Goal: Task Accomplishment & Management: Use online tool/utility

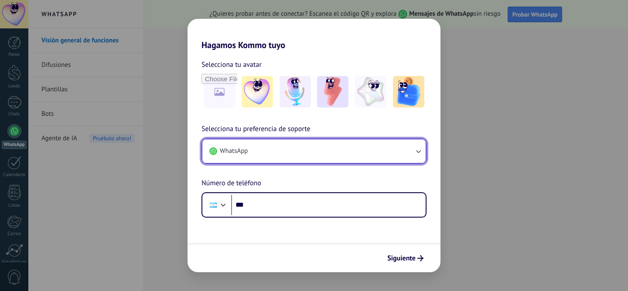
click at [327, 158] on button "WhatsApp" at bounding box center [313, 151] width 223 height 24
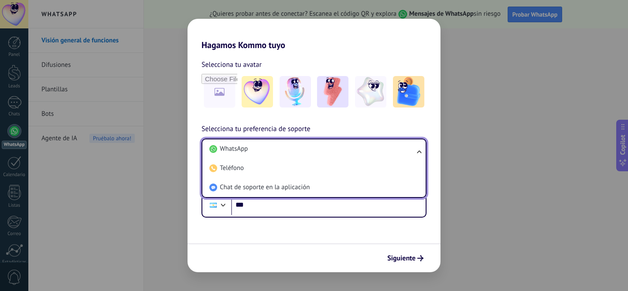
click at [150, 186] on div "Hagamos Kommo tuyo Selecciona tu avatar Selecciona tu preferencia de soporte Wh…" at bounding box center [314, 145] width 628 height 291
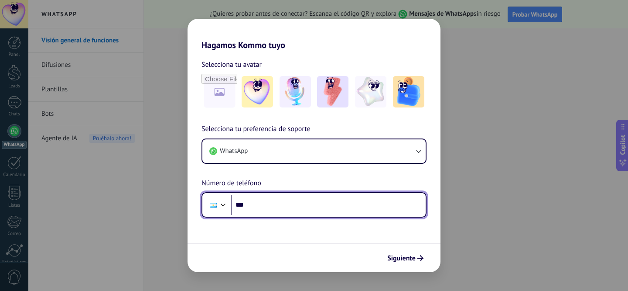
click at [289, 206] on input "***" at bounding box center [328, 205] width 195 height 20
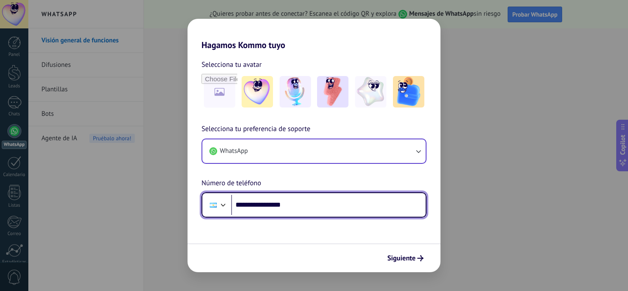
type input "**********"
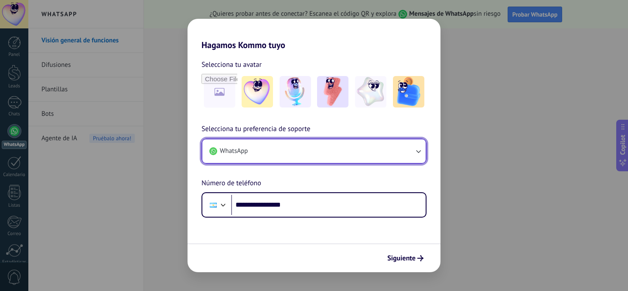
click at [350, 144] on button "WhatsApp" at bounding box center [313, 151] width 223 height 24
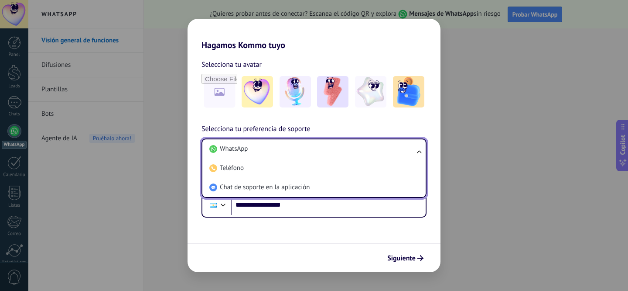
click at [347, 254] on div "Siguiente" at bounding box center [314, 257] width 253 height 29
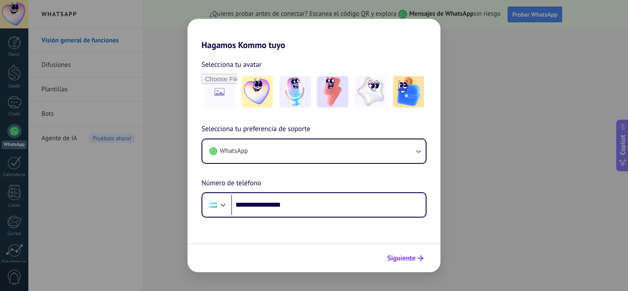
click at [403, 259] on span "Siguiente" at bounding box center [402, 258] width 28 height 6
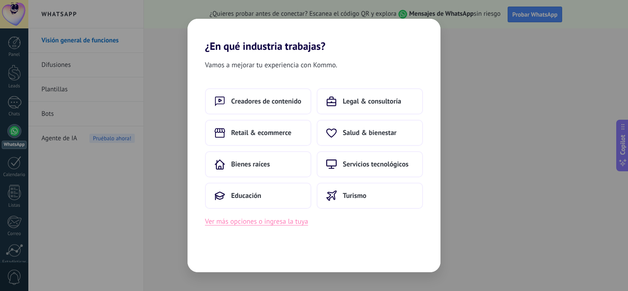
click at [301, 221] on button "Ver más opciones o ingresa la tuya" at bounding box center [256, 221] width 103 height 11
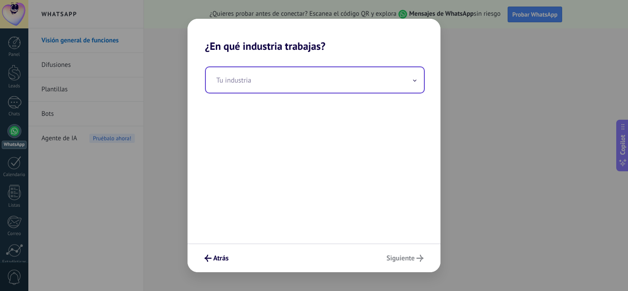
click at [353, 86] on input "text" at bounding box center [315, 79] width 218 height 25
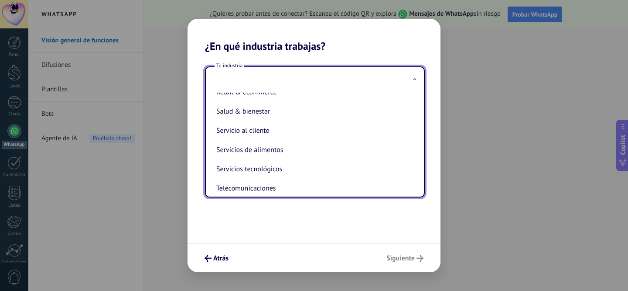
scroll to position [188, 0]
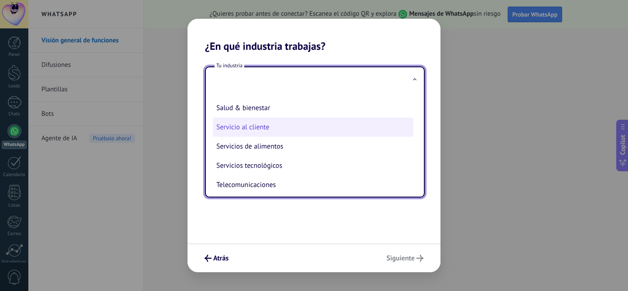
click at [276, 131] on li "Servicio al cliente" at bounding box center [313, 126] width 201 height 19
type input "**********"
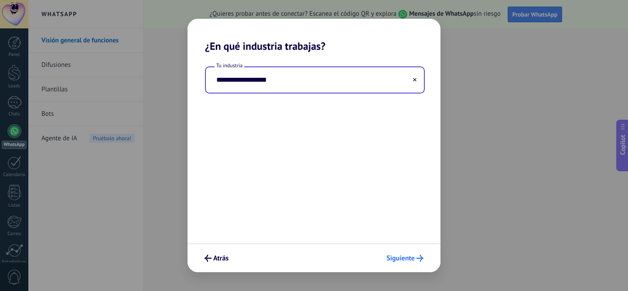
click at [412, 261] on span "Siguiente" at bounding box center [401, 258] width 28 height 6
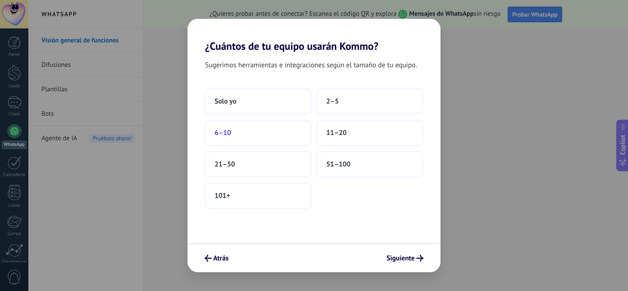
click at [280, 125] on button "6–10" at bounding box center [258, 133] width 106 height 26
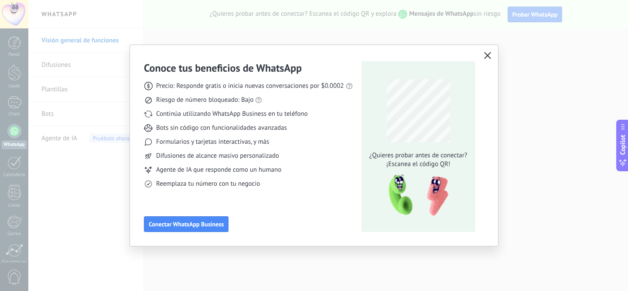
click at [490, 54] on icon "button" at bounding box center [487, 55] width 7 height 7
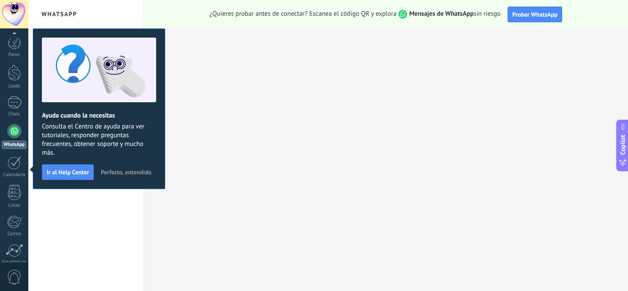
scroll to position [72, 0]
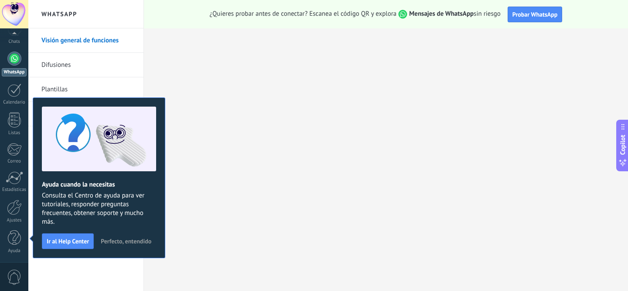
click at [124, 241] on span "Perfecto, entendido" at bounding box center [126, 241] width 51 height 6
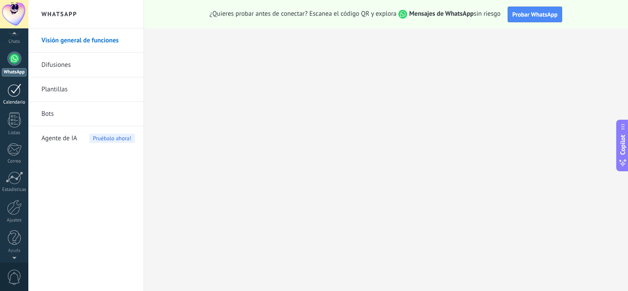
scroll to position [0, 0]
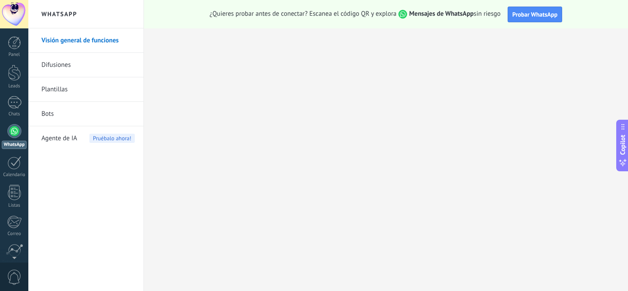
click at [15, 133] on div at bounding box center [14, 131] width 14 height 14
click at [20, 45] on div at bounding box center [14, 42] width 13 height 13
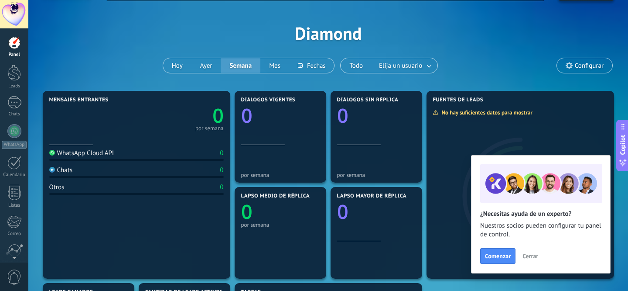
scroll to position [26, 0]
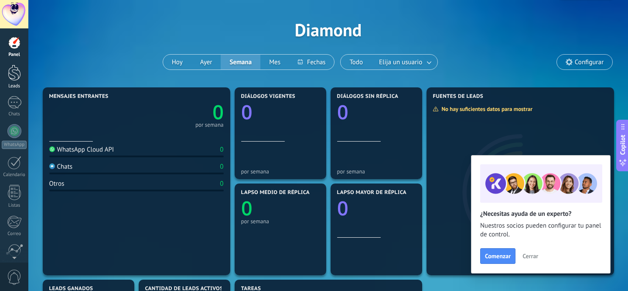
click at [19, 73] on div at bounding box center [14, 73] width 13 height 16
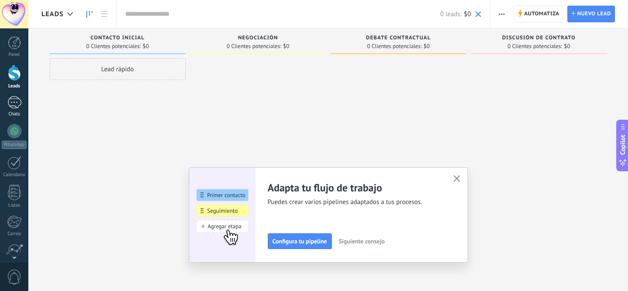
click at [17, 105] on div at bounding box center [14, 102] width 14 height 13
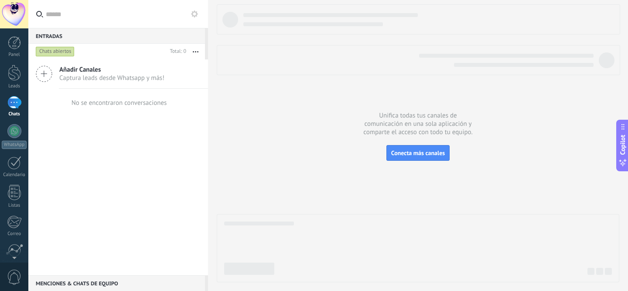
click at [48, 75] on icon at bounding box center [44, 73] width 17 height 17
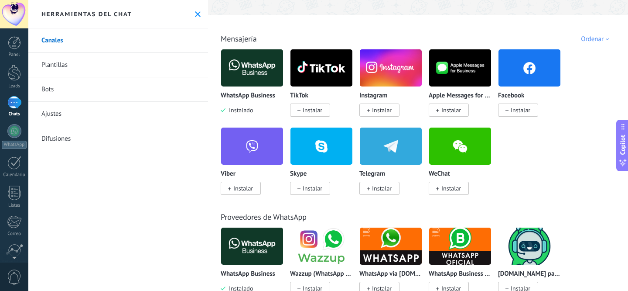
scroll to position [129, 0]
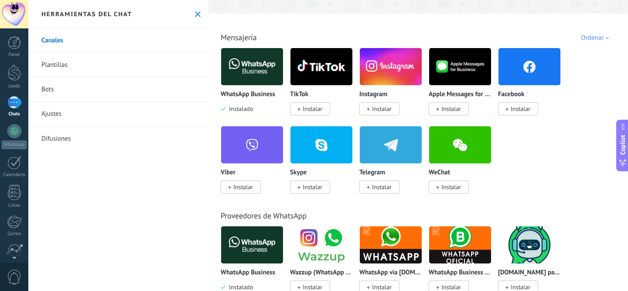
click at [379, 186] on span "Instalar" at bounding box center [382, 187] width 20 height 8
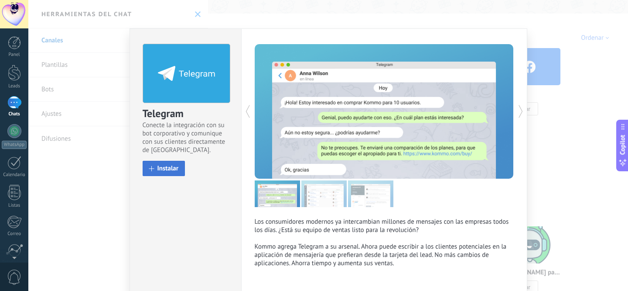
click at [173, 168] on span "Instalar" at bounding box center [168, 168] width 21 height 7
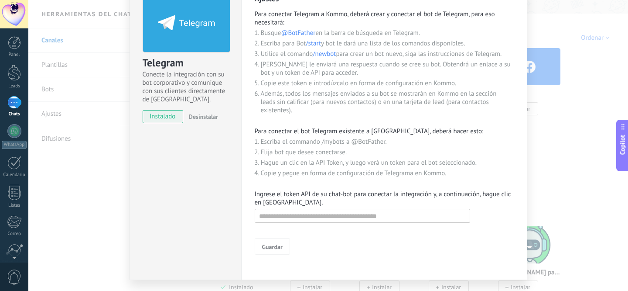
scroll to position [49, 0]
click at [442, 229] on form "Guardar" at bounding box center [384, 232] width 259 height 48
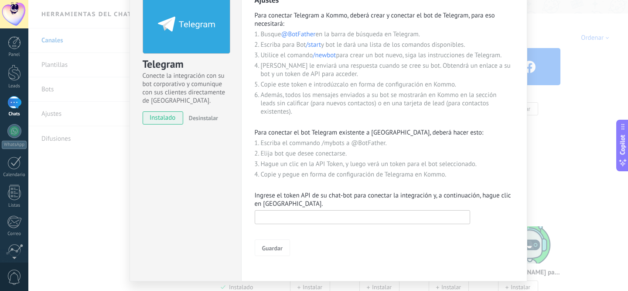
click at [429, 219] on input "text" at bounding box center [363, 217] width 216 height 14
click at [446, 200] on p "Ingrese el token API de su chat-bot para conectar la integración y, a continuac…" at bounding box center [384, 199] width 259 height 17
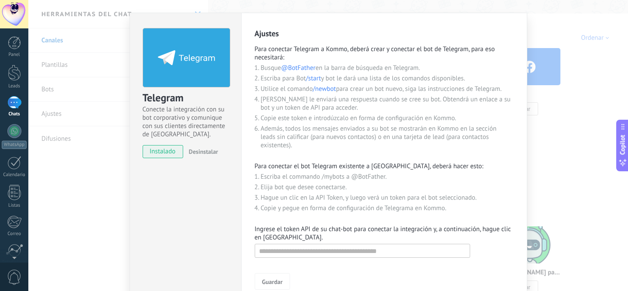
scroll to position [21, 0]
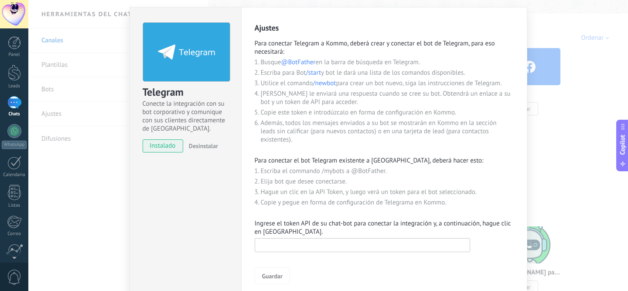
click at [364, 244] on input "text" at bounding box center [363, 245] width 216 height 14
paste input "**********"
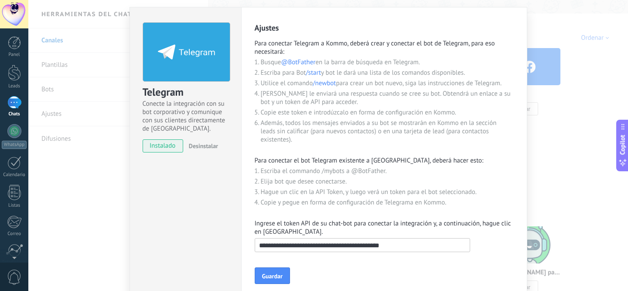
drag, startPoint x: 295, startPoint y: 247, endPoint x: 181, endPoint y: 245, distance: 114.8
click at [181, 245] on div "Telegram Conecte la integración con su bot corporativo y comunique con sus clie…" at bounding box center [329, 158] width 398 height 302
type input "**********"
click at [273, 275] on span "Guardar" at bounding box center [272, 276] width 21 height 6
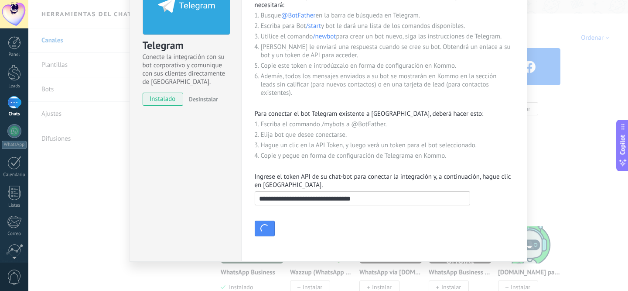
scroll to position [73, 0]
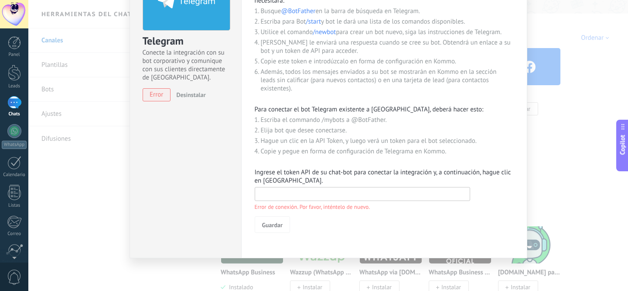
click at [331, 195] on input "text" at bounding box center [363, 194] width 216 height 14
paste input "**********"
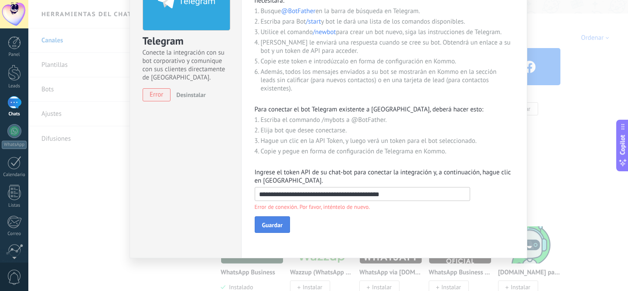
type input "**********"
click at [286, 224] on button "Guardar" at bounding box center [272, 224] width 35 height 17
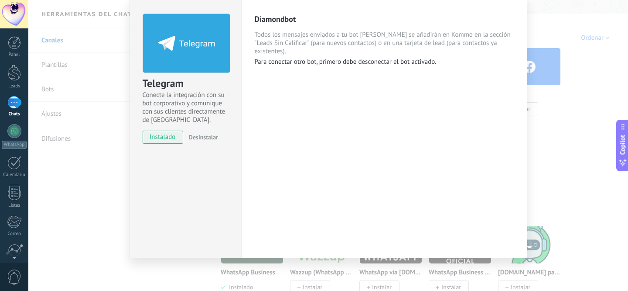
click at [85, 171] on div "Telegram Conecte la integración con su bot corporativo y comunique con sus clie…" at bounding box center [328, 145] width 600 height 291
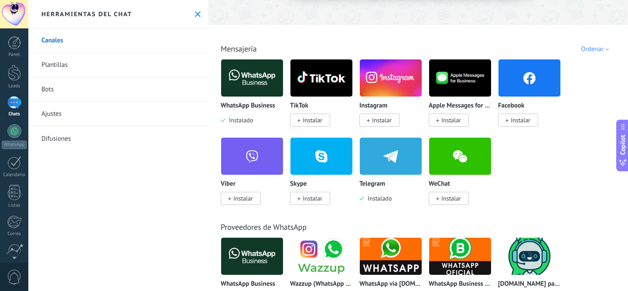
scroll to position [120, 0]
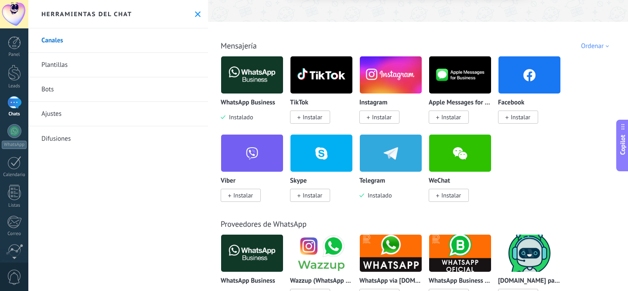
click at [390, 116] on span "Instalar" at bounding box center [382, 117] width 20 height 8
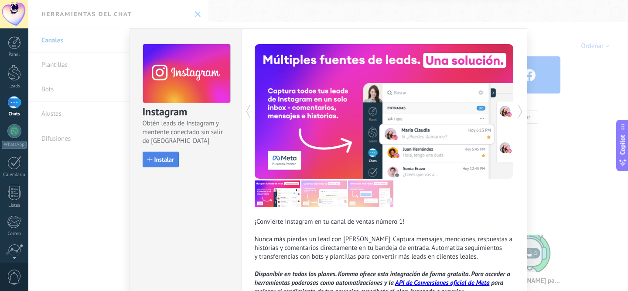
click at [166, 158] on span "Instalar" at bounding box center [164, 159] width 20 height 6
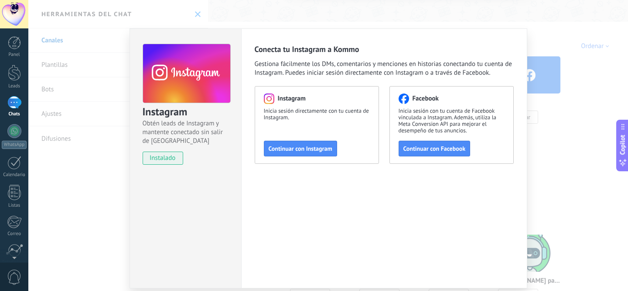
click at [86, 237] on div "Instagram Obtén leads de Instagram y mantente conectado sin salir de Kommo inst…" at bounding box center [328, 145] width 600 height 291
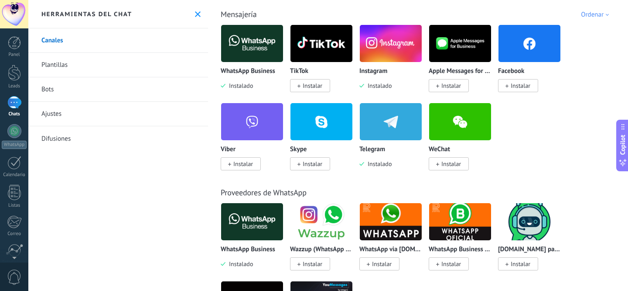
scroll to position [202, 0]
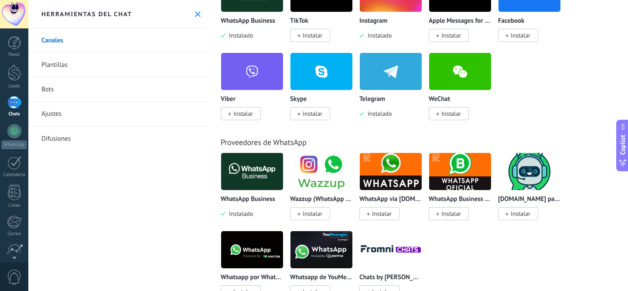
click at [461, 182] on img at bounding box center [460, 171] width 62 height 42
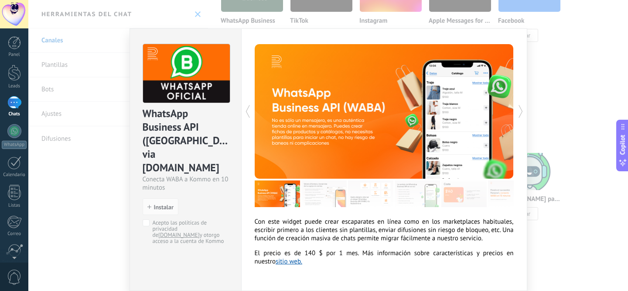
click at [92, 155] on div "WhatsApp Business API ([GEOGRAPHIC_DATA]) via [DOMAIN_NAME] Conecta WABA a Komm…" at bounding box center [328, 145] width 600 height 291
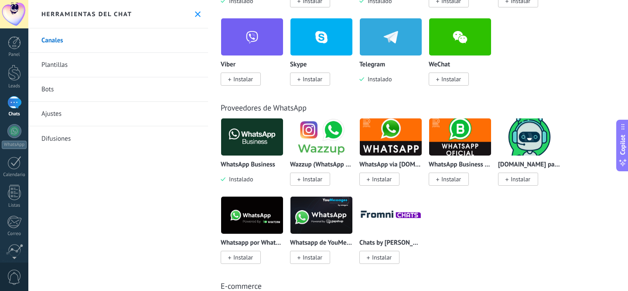
scroll to position [241, 0]
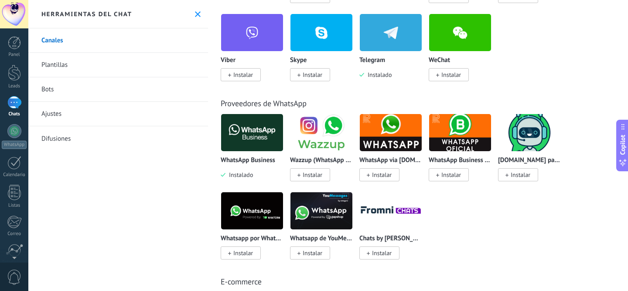
click at [322, 146] on img at bounding box center [322, 132] width 62 height 42
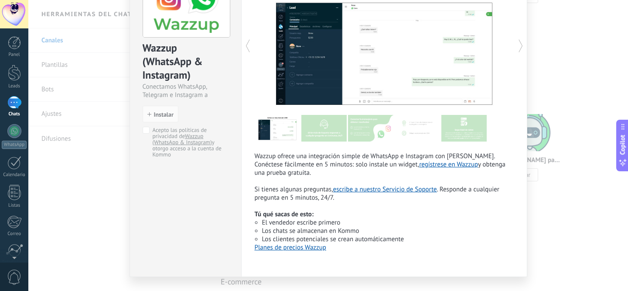
scroll to position [68, 0]
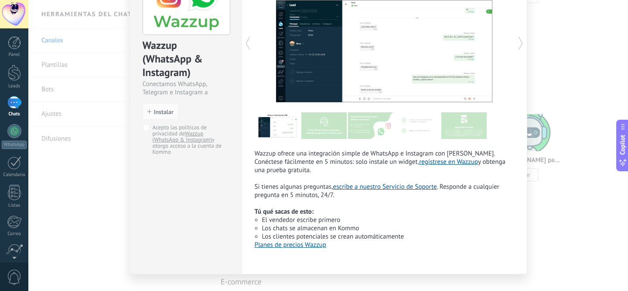
click at [99, 223] on div "Wazzup (WhatsApp & Instagram) Conectamos WhatsApp, Telegram e Instagram a Kommo…" at bounding box center [328, 145] width 600 height 291
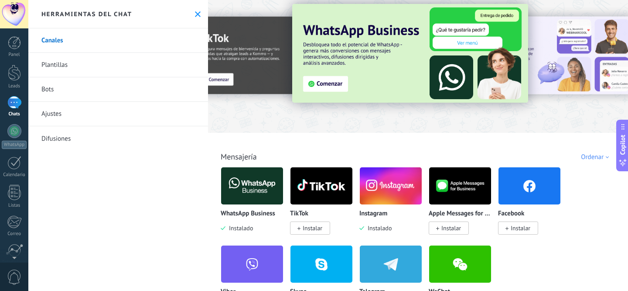
scroll to position [0, 0]
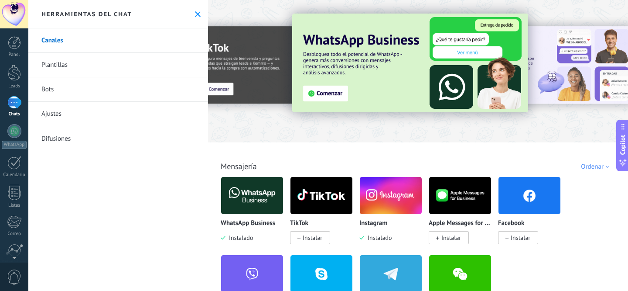
click at [73, 38] on link "Canales" at bounding box center [118, 40] width 180 height 24
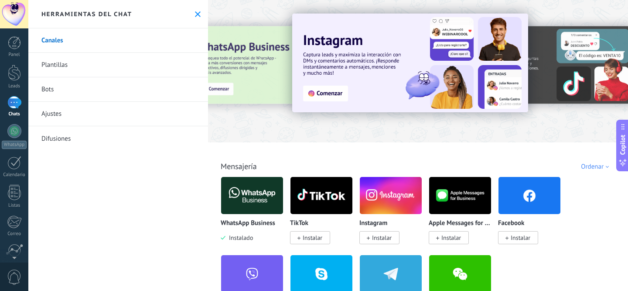
click at [71, 66] on link "Plantillas" at bounding box center [118, 65] width 180 height 24
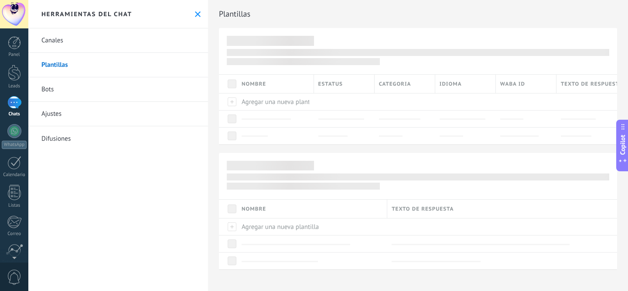
click at [65, 87] on link "Bots" at bounding box center [118, 89] width 180 height 24
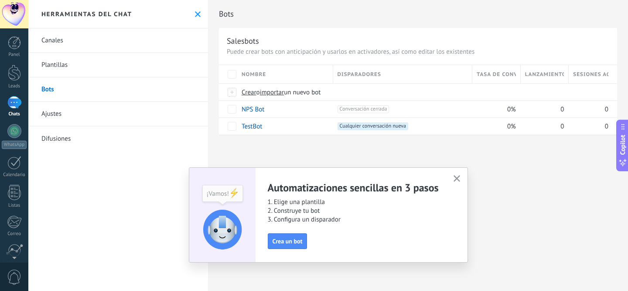
click at [460, 179] on icon "button" at bounding box center [457, 178] width 7 height 7
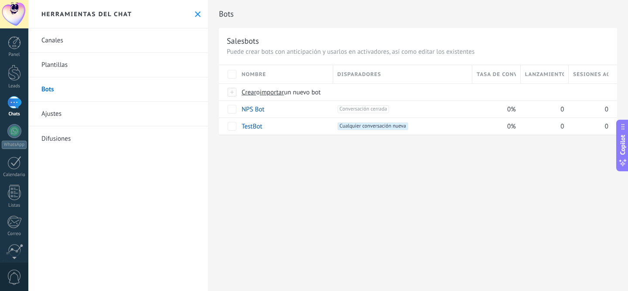
click at [68, 106] on link "Ajustes" at bounding box center [118, 114] width 180 height 24
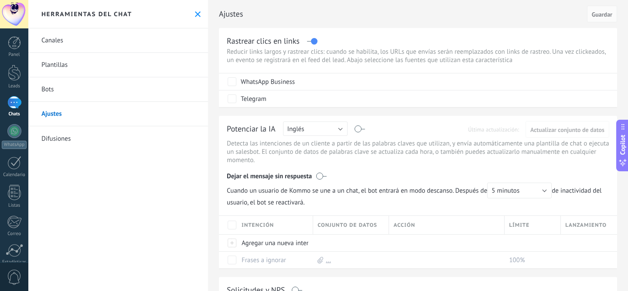
click at [76, 45] on link "Canales" at bounding box center [118, 40] width 180 height 24
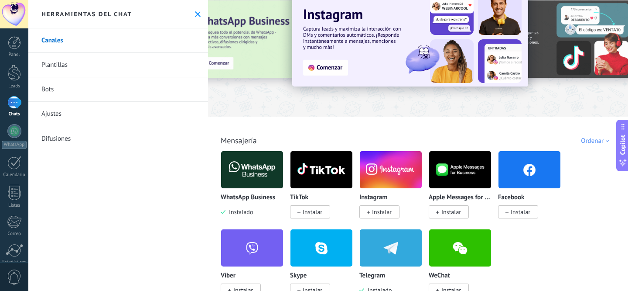
scroll to position [31, 0]
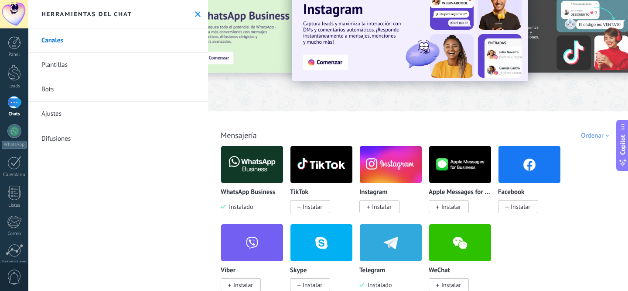
click at [376, 207] on span "Instalar" at bounding box center [382, 206] width 20 height 8
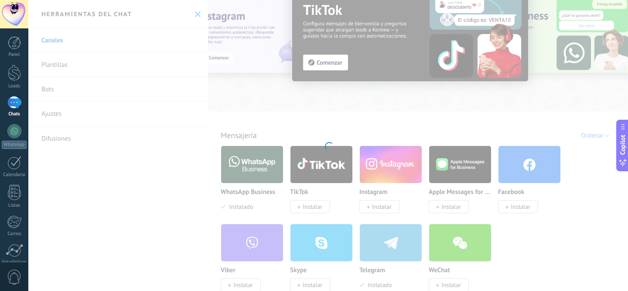
scroll to position [79, 0]
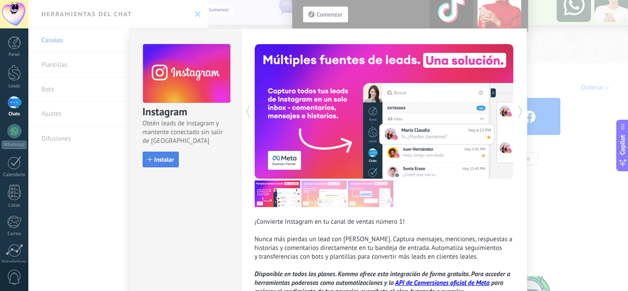
click at [170, 162] on span "Instalar" at bounding box center [164, 159] width 20 height 6
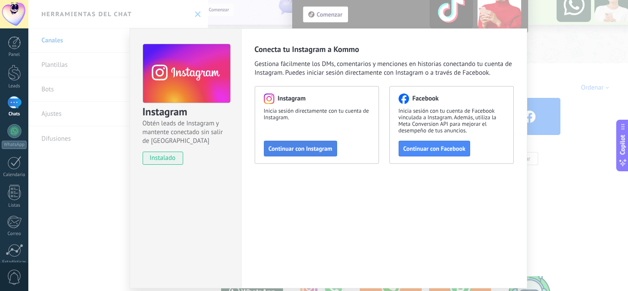
click at [317, 148] on span "Continuar con Instagram" at bounding box center [301, 148] width 64 height 6
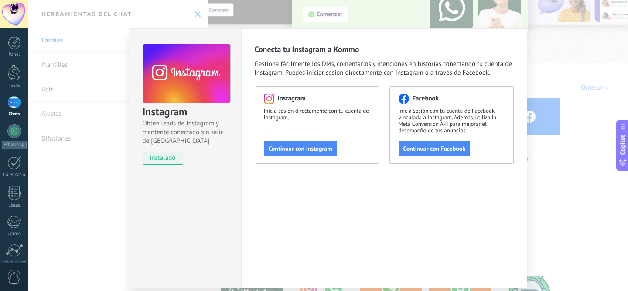
click at [99, 201] on div "Instagram Obtén leads de Instagram y mantente conectado sin salir de Kommo inst…" at bounding box center [328, 145] width 600 height 291
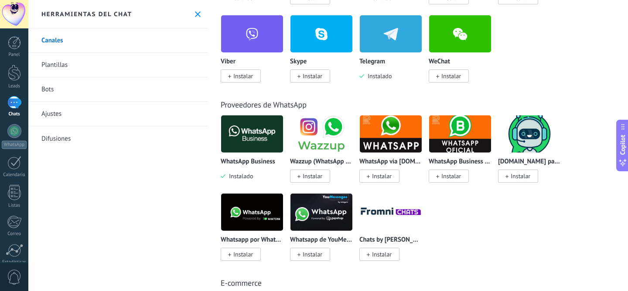
scroll to position [234, 0]
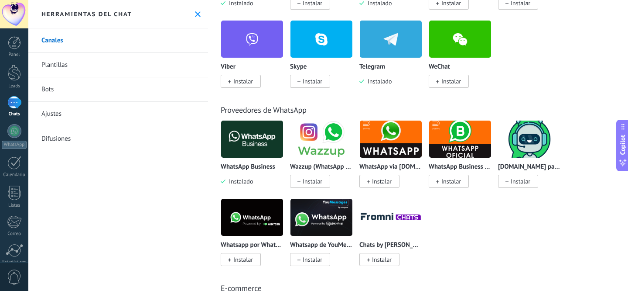
click at [112, 57] on link "Plantillas" at bounding box center [118, 65] width 180 height 24
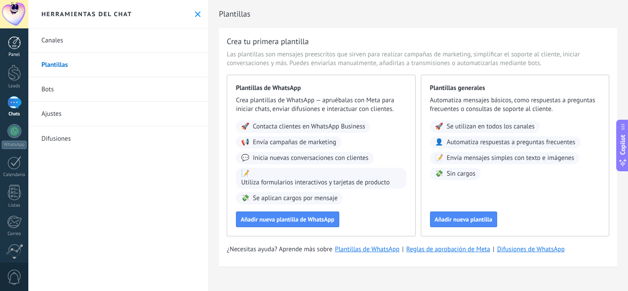
click at [14, 45] on div at bounding box center [14, 42] width 13 height 13
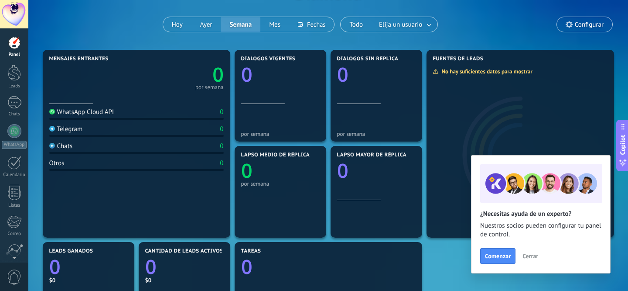
scroll to position [62, 0]
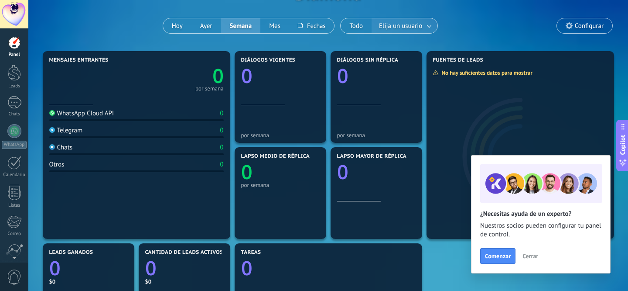
click at [413, 28] on span "Elija un usuario" at bounding box center [400, 26] width 47 height 12
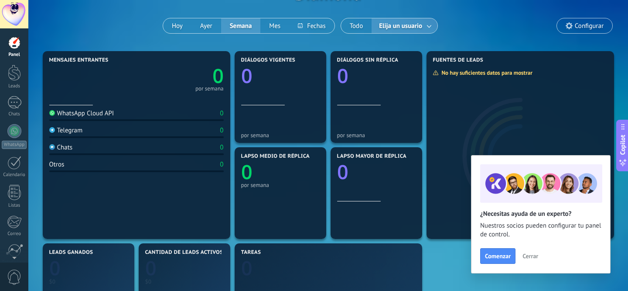
click at [588, 26] on span "Configurar" at bounding box center [589, 25] width 29 height 7
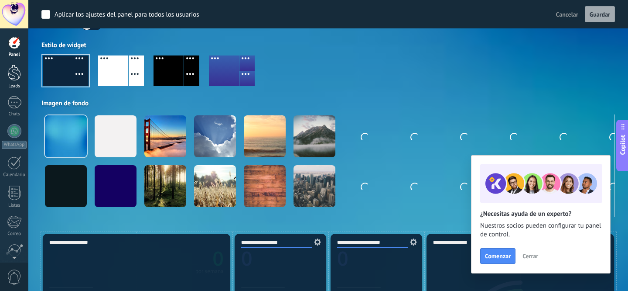
click at [13, 74] on div at bounding box center [14, 73] width 13 height 16
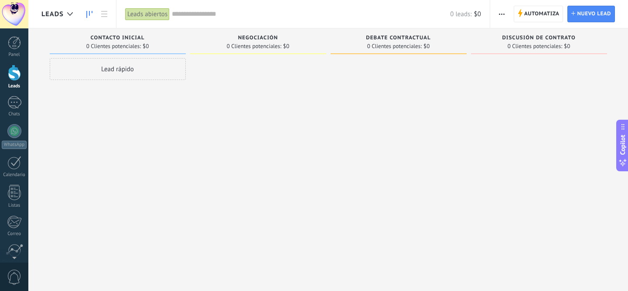
click at [234, 149] on div at bounding box center [258, 146] width 136 height 177
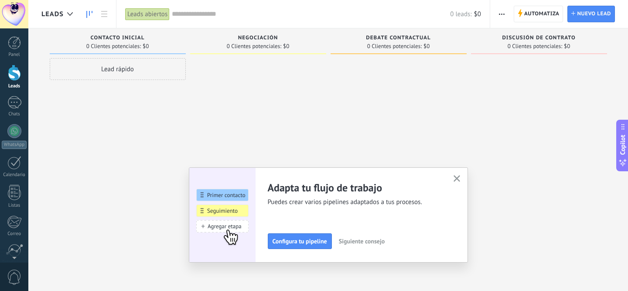
click at [457, 179] on icon "button" at bounding box center [457, 178] width 7 height 7
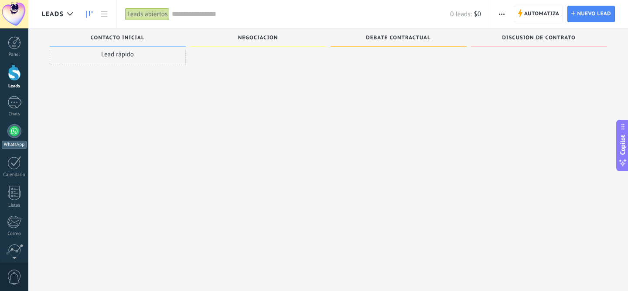
click at [12, 139] on link "WhatsApp" at bounding box center [14, 136] width 28 height 25
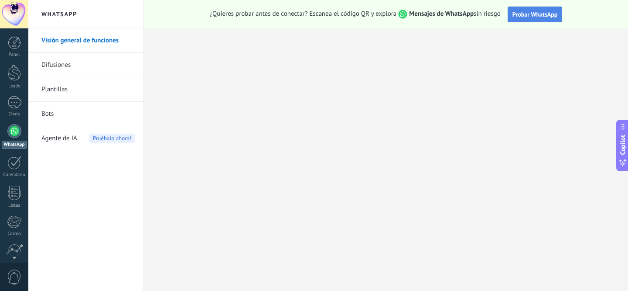
click at [529, 17] on span "Probar WhatsApp" at bounding box center [535, 14] width 45 height 8
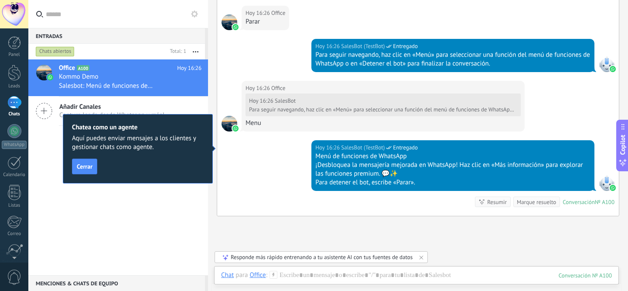
scroll to position [609, 0]
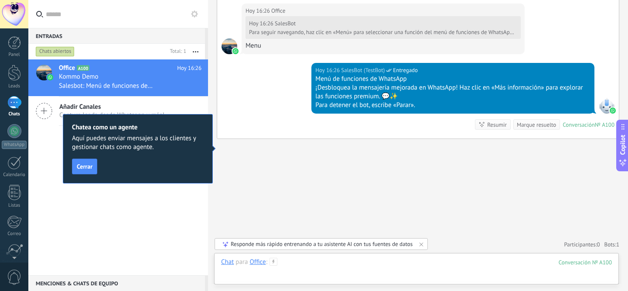
click at [394, 268] on div at bounding box center [416, 270] width 391 height 26
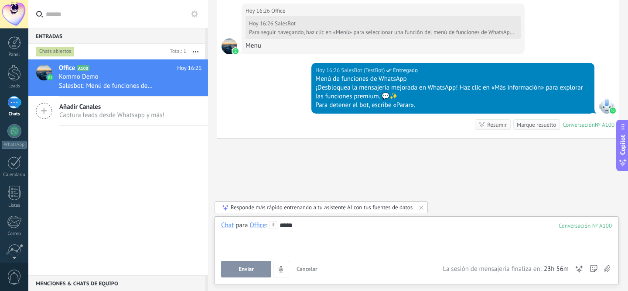
click at [249, 280] on div "Chat Correo Nota Tarea Chat para Office : 100 ***** Enviar Cancelar Rastrear cl…" at bounding box center [416, 250] width 405 height 68
click at [247, 270] on span "Enviar" at bounding box center [246, 269] width 15 height 6
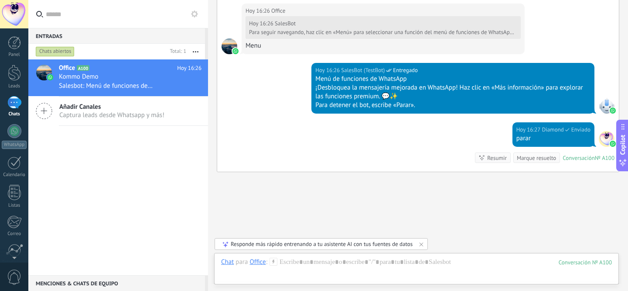
scroll to position [642, 0]
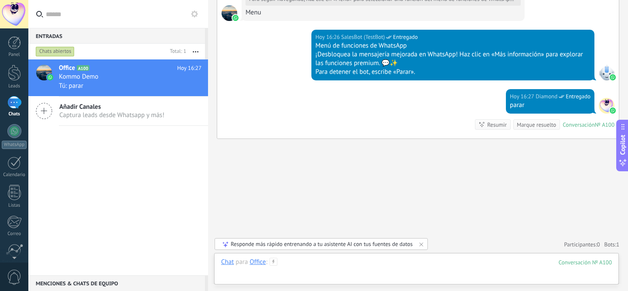
click at [326, 265] on div at bounding box center [416, 270] width 391 height 26
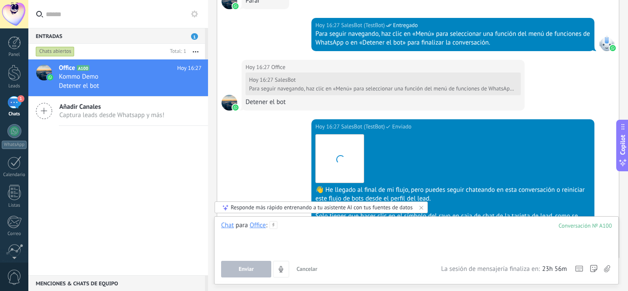
scroll to position [908, 0]
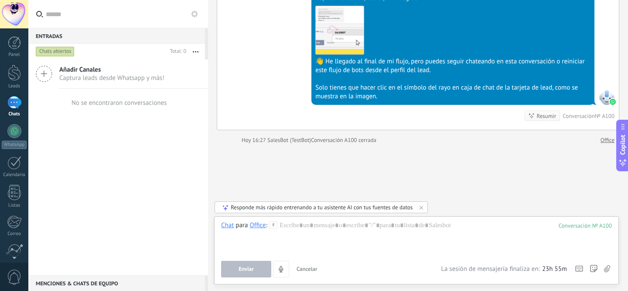
click at [115, 147] on div "Añadir Canales Captura leads desde Whatsapp y más! No se encontraron conversaci…" at bounding box center [118, 167] width 180 height 216
click at [45, 72] on icon at bounding box center [44, 73] width 17 height 17
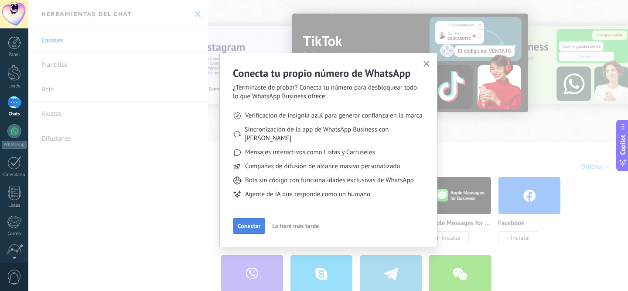
click at [251, 223] on span "Conectar" at bounding box center [249, 226] width 23 height 6
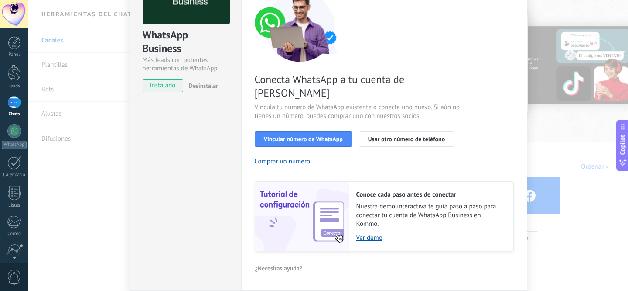
scroll to position [79, 0]
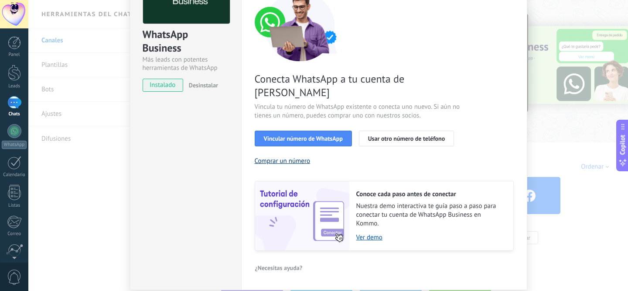
click at [298, 157] on button "Comprar un número" at bounding box center [283, 161] width 56 height 8
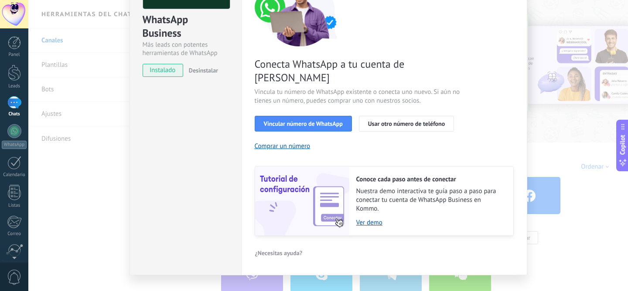
scroll to position [97, 0]
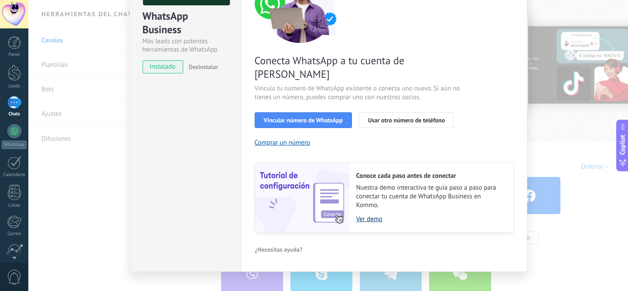
click at [361, 215] on link "Ver demo" at bounding box center [431, 219] width 148 height 8
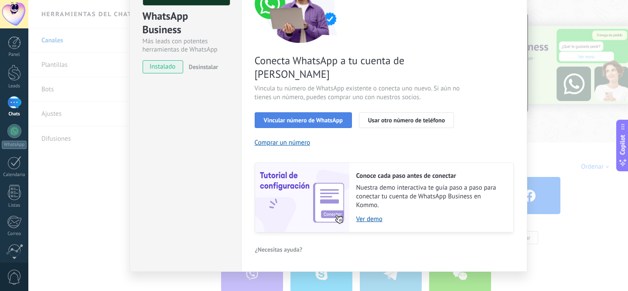
click at [321, 117] on span "Vincular número de WhatsApp" at bounding box center [303, 120] width 79 height 6
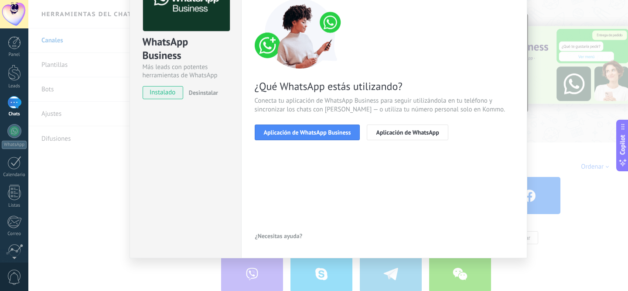
scroll to position [72, 0]
click at [331, 135] on span "Aplicación de WhatsApp Business" at bounding box center [307, 132] width 87 height 6
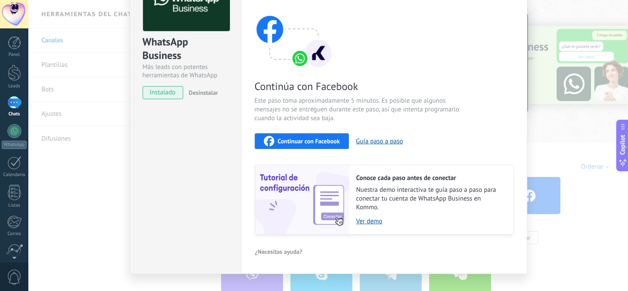
click at [591, 143] on div "WhatsApp Business Más leads con potentes herramientas de WhatsApp instalado Des…" at bounding box center [328, 145] width 600 height 291
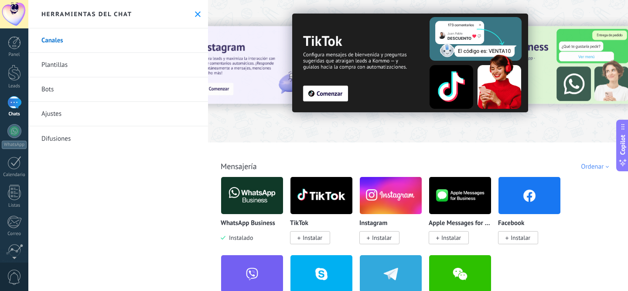
scroll to position [0, 0]
click at [66, 42] on link "Canales" at bounding box center [118, 40] width 180 height 24
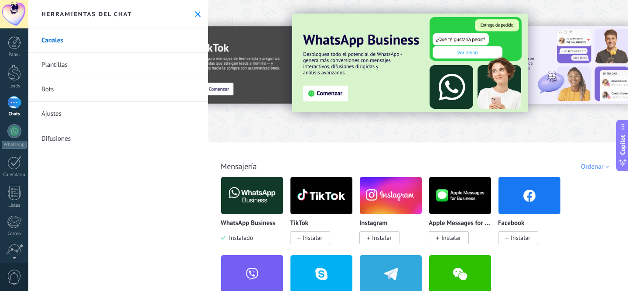
click at [69, 35] on link "Canales" at bounding box center [118, 40] width 180 height 24
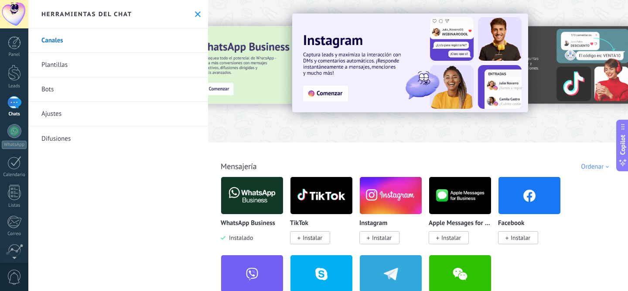
click at [232, 104] on div at bounding box center [204, 70] width 191 height 79
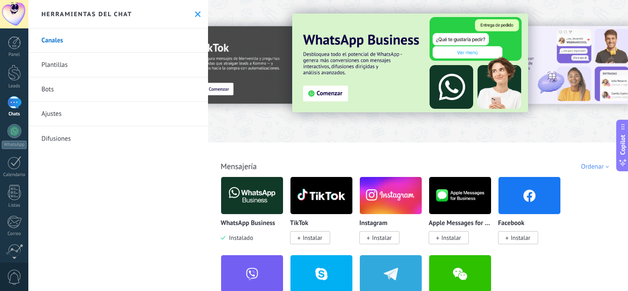
type textarea "**********"
click at [325, 92] on img at bounding box center [410, 63] width 236 height 99
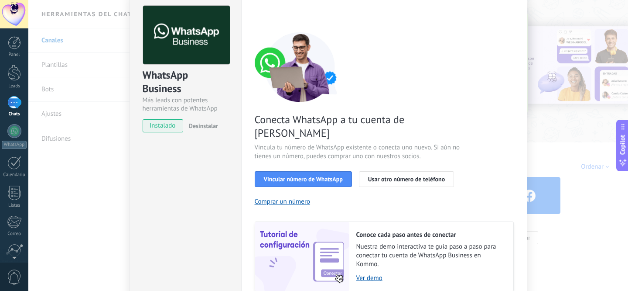
scroll to position [45, 0]
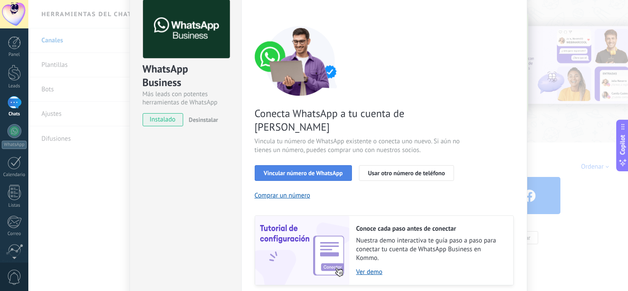
click at [319, 170] on span "Vincular número de WhatsApp" at bounding box center [303, 173] width 79 height 6
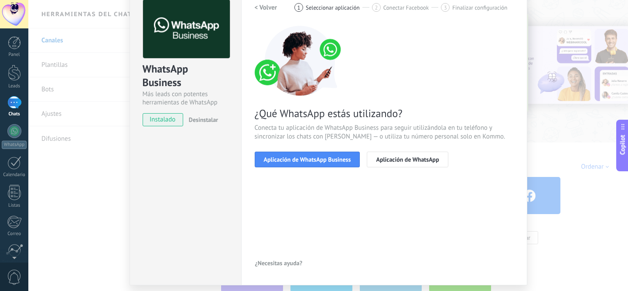
click at [319, 158] on span "Aplicación de WhatsApp Business" at bounding box center [307, 159] width 87 height 6
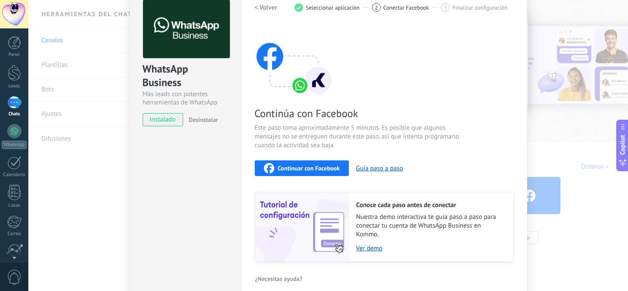
click at [257, 6] on h2 "< Volver" at bounding box center [266, 7] width 23 height 8
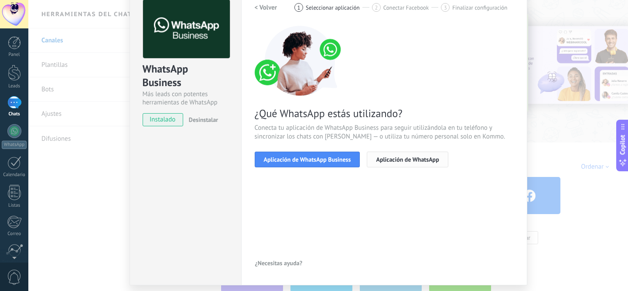
click at [398, 162] on span "Aplicación de WhatsApp" at bounding box center [407, 159] width 63 height 6
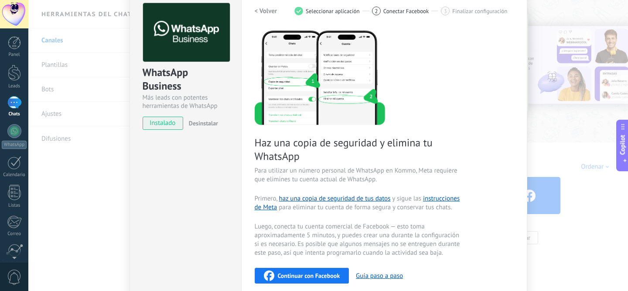
scroll to position [36, 0]
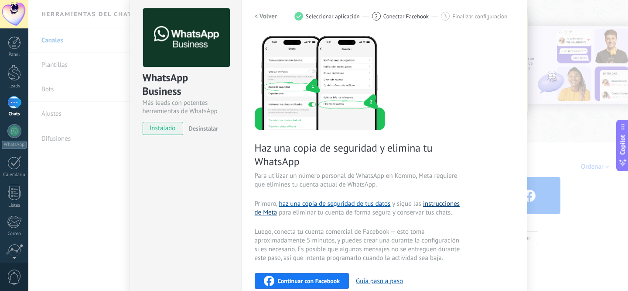
click at [450, 205] on link "instrucciones de Meta" at bounding box center [358, 207] width 206 height 17
click at [509, 146] on div "Haz una copia de seguridad y elimina tu WhatsApp Para utilizar un número person…" at bounding box center [384, 204] width 259 height 340
click at [542, 136] on div "WhatsApp Business Más leads con potentes herramientas de WhatsApp instalado Des…" at bounding box center [328, 145] width 600 height 291
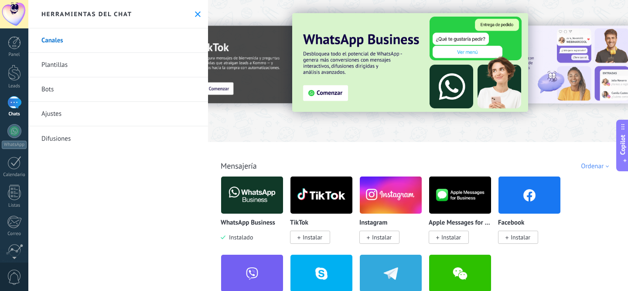
scroll to position [1, 0]
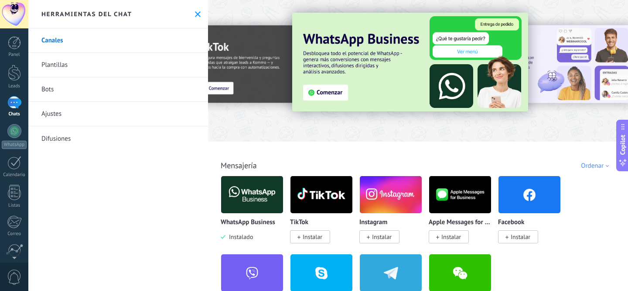
click at [298, 120] on div at bounding box center [418, 67] width 420 height 125
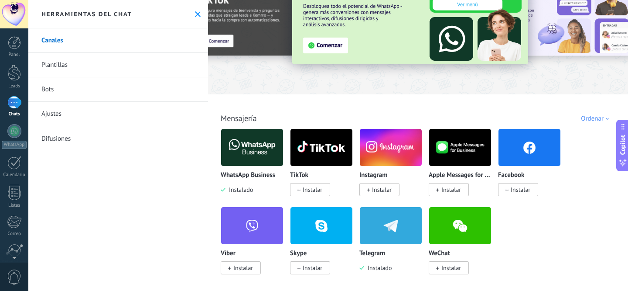
scroll to position [0, 0]
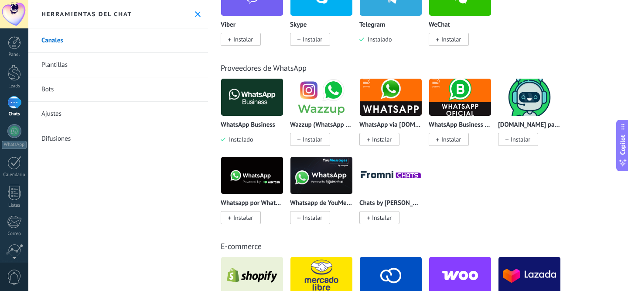
scroll to position [269, 0]
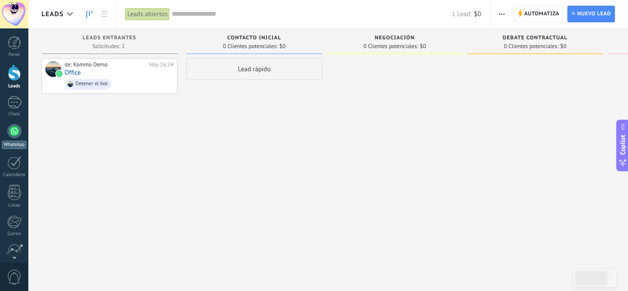
click at [14, 132] on div at bounding box center [14, 131] width 14 height 14
